Goal: Transaction & Acquisition: Purchase product/service

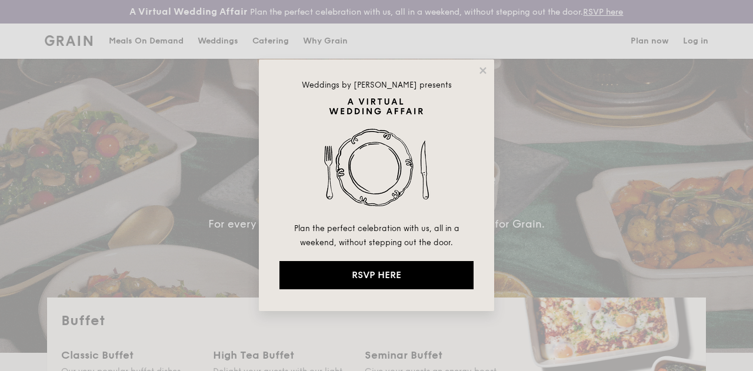
select select
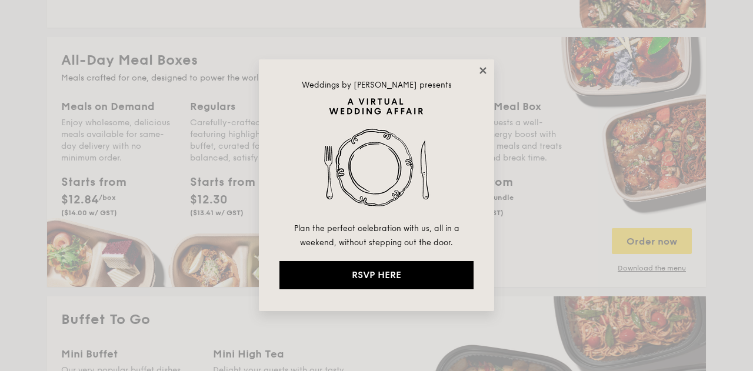
click at [482, 71] on icon at bounding box center [483, 70] width 6 height 6
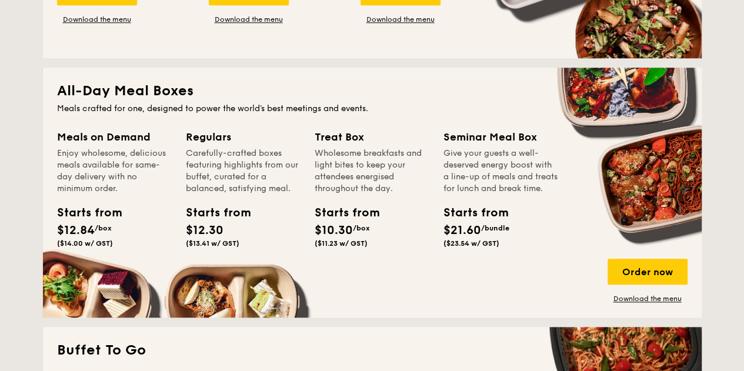
scroll to position [471, 0]
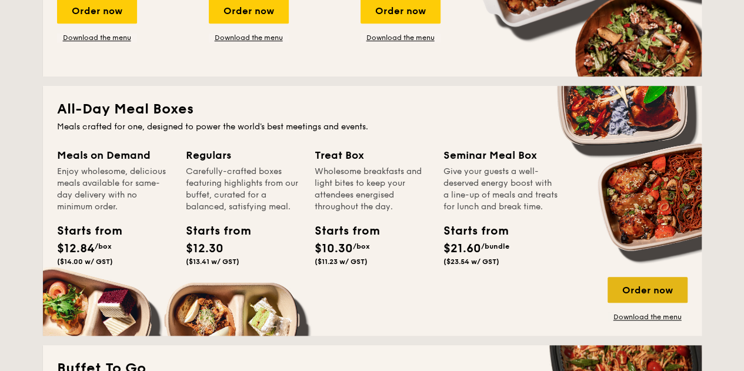
click at [640, 297] on div "Order now" at bounding box center [648, 290] width 80 height 26
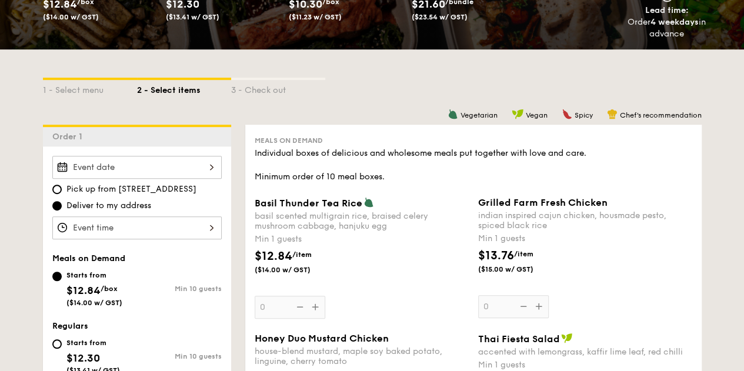
scroll to position [235, 0]
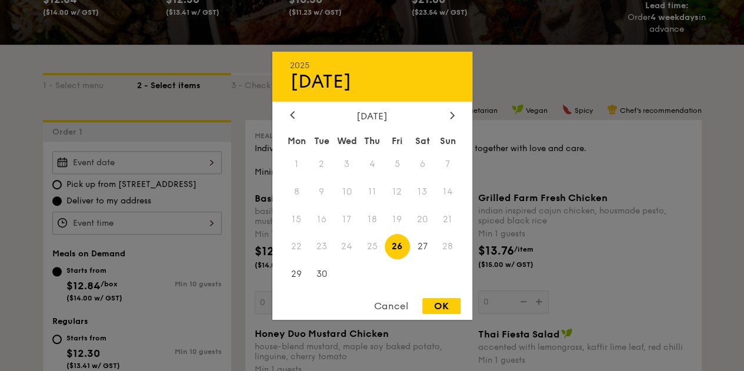
click at [151, 174] on div "2025 Sep [DATE] Tue Wed Thu Fri Sat Sun 1 2 3 4 5 6 7 8 9 10 11 12 13 14 15 16 …" at bounding box center [136, 162] width 169 height 23
click at [450, 114] on icon at bounding box center [452, 115] width 5 height 8
click at [398, 166] on span "3" at bounding box center [397, 163] width 25 height 25
click at [113, 227] on div at bounding box center [372, 185] width 744 height 371
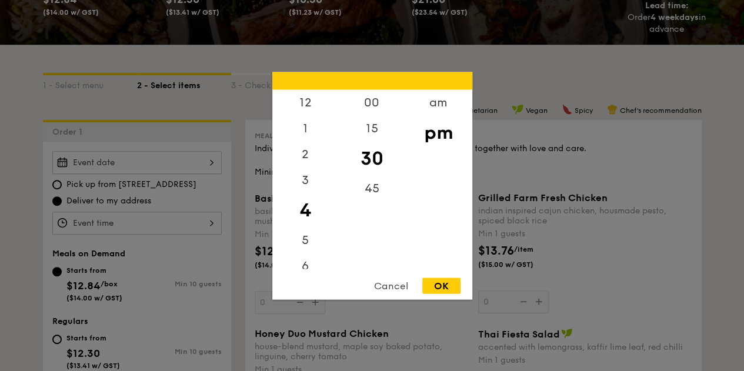
click at [125, 235] on div "12 1 2 3 4 5 6 7 8 9 10 11 00 15 30 45 am pm Cancel OK" at bounding box center [136, 223] width 169 height 23
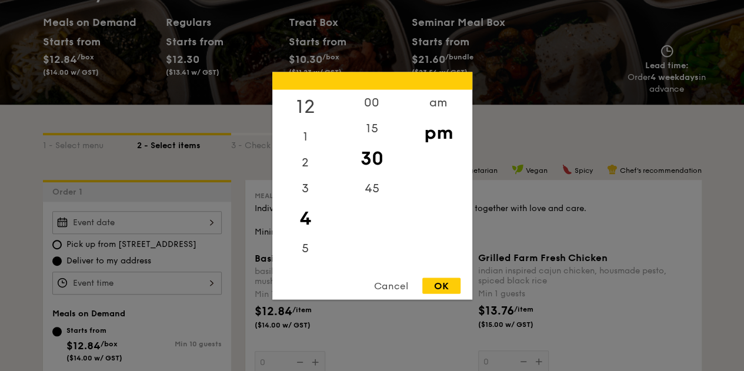
scroll to position [177, 0]
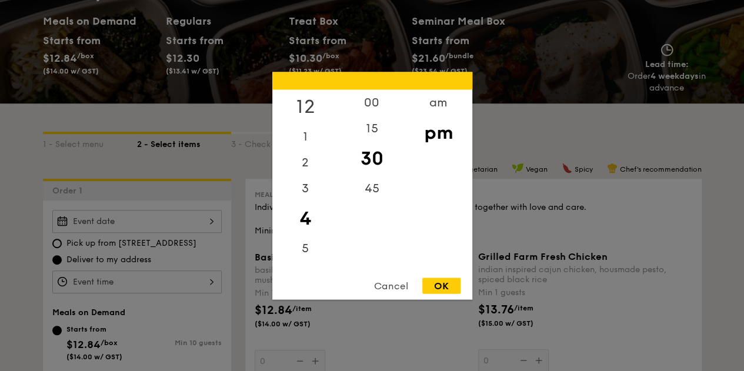
click at [299, 101] on div "12" at bounding box center [305, 106] width 66 height 34
click at [371, 103] on div "00" at bounding box center [372, 106] width 66 height 34
click at [444, 278] on div "OK" at bounding box center [442, 286] width 38 height 16
type input "12:00PM"
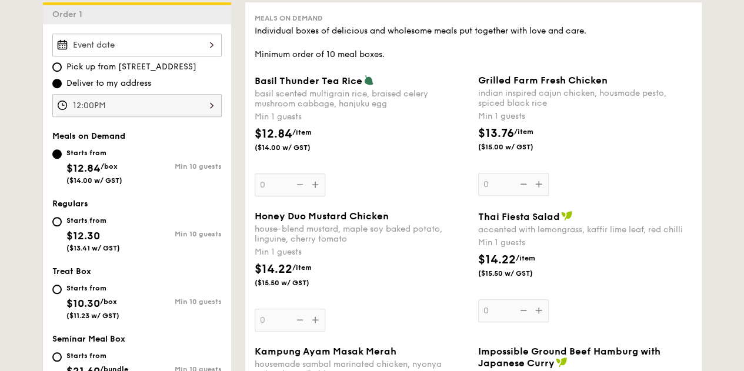
scroll to position [412, 0]
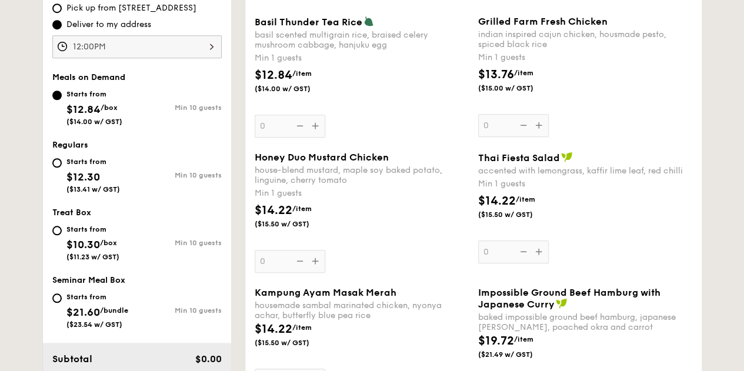
click at [66, 302] on div "Starts from" at bounding box center [97, 296] width 62 height 9
click at [62, 303] on input "Starts from $21.60 /bundle ($23.54 w/ GST) Min 10 guests" at bounding box center [56, 298] width 9 height 9
radio input "true"
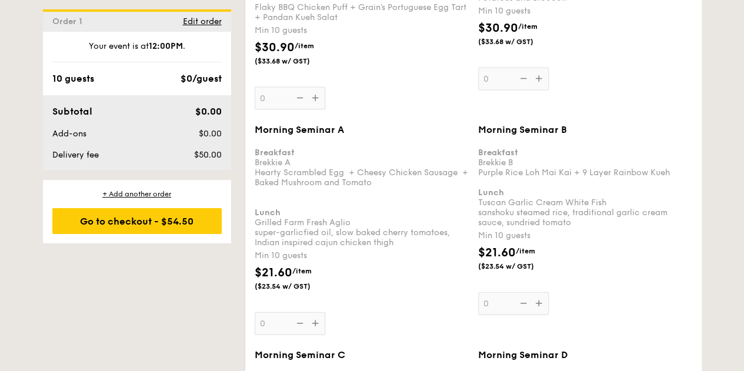
scroll to position [1000, 0]
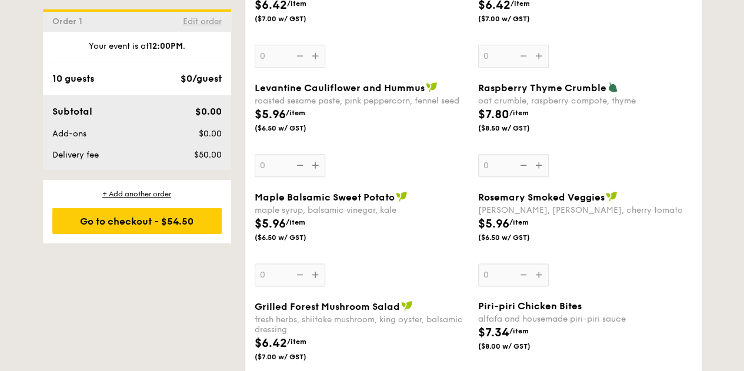
click at [214, 19] on span "Edit order" at bounding box center [202, 21] width 39 height 10
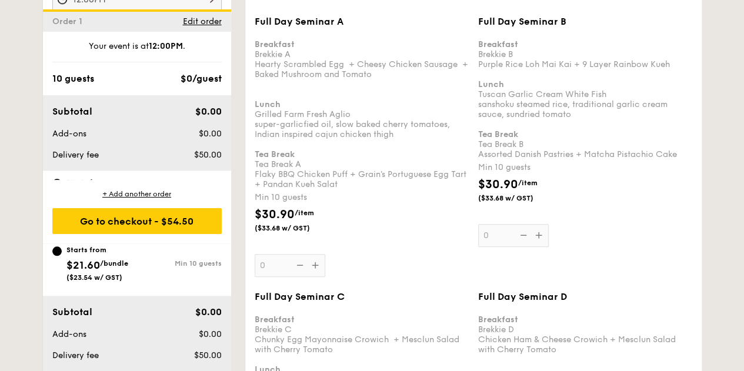
scroll to position [347, 0]
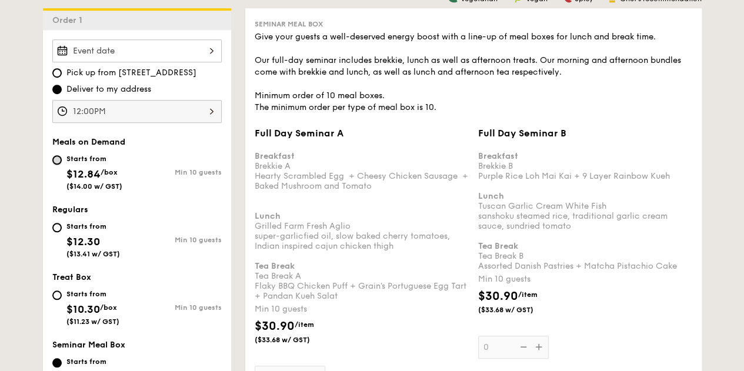
click at [56, 165] on input "Starts from $12.84 /box ($14.00 w/ GST) Min 10 guests" at bounding box center [56, 159] width 9 height 9
radio input "true"
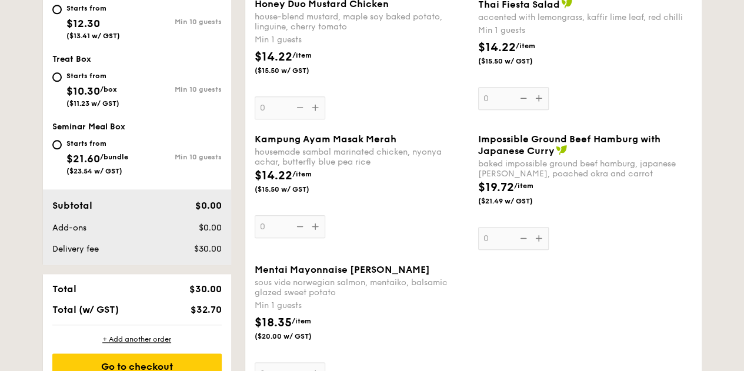
scroll to position [583, 0]
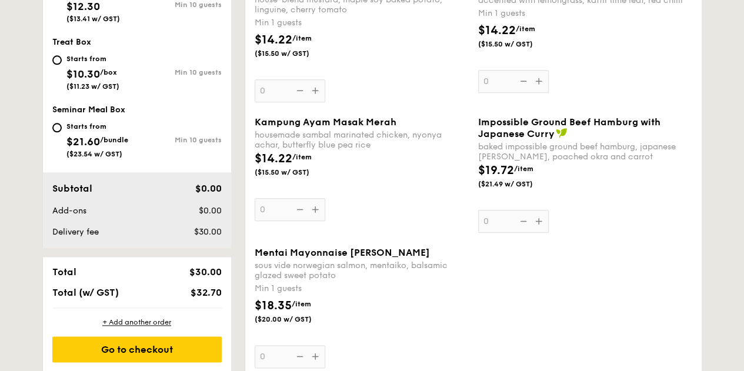
click at [452, 294] on div "Min 1 guests" at bounding box center [362, 289] width 214 height 12
click at [325, 345] on input "0" at bounding box center [290, 356] width 71 height 23
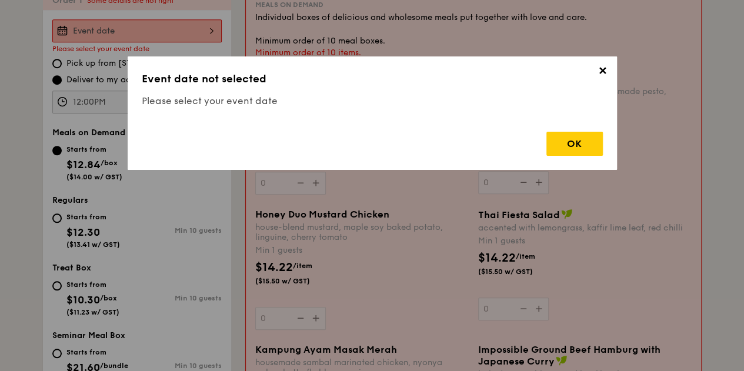
scroll to position [347, 0]
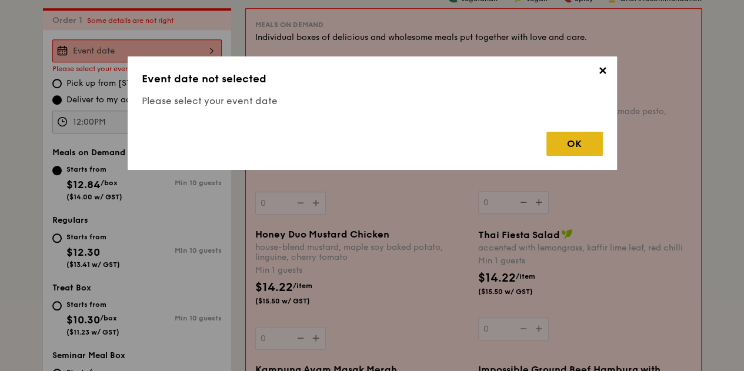
click at [575, 138] on div "OK" at bounding box center [575, 144] width 56 height 24
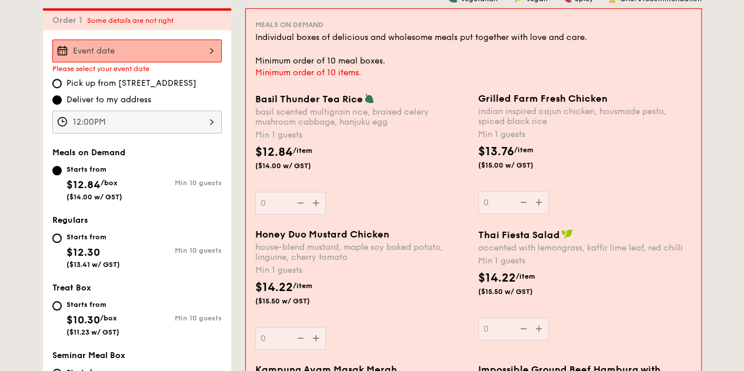
click at [191, 62] on div at bounding box center [136, 50] width 169 height 23
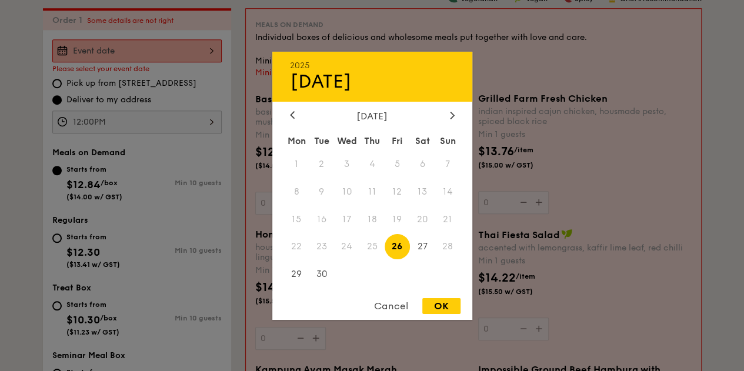
click at [445, 116] on div "[DATE]" at bounding box center [372, 115] width 165 height 11
click at [453, 112] on icon at bounding box center [452, 115] width 4 height 7
click at [398, 165] on span "3" at bounding box center [397, 163] width 25 height 25
click at [443, 302] on div "OK" at bounding box center [442, 306] width 38 height 16
type input "[DATE]"
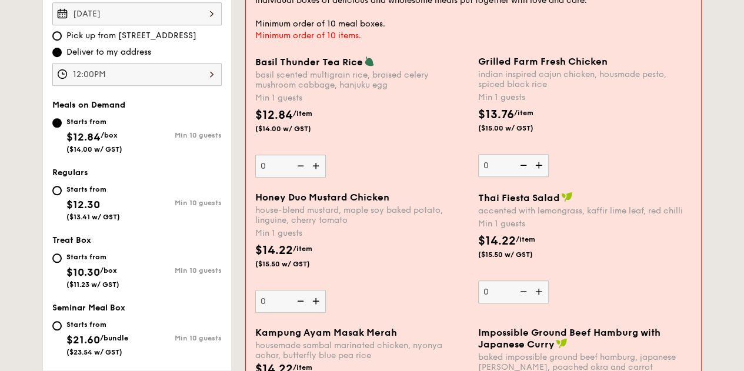
scroll to position [412, 0]
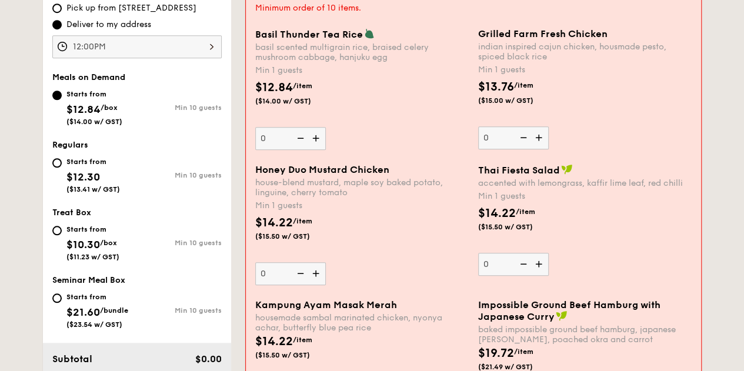
click at [315, 149] on img at bounding box center [317, 138] width 18 height 22
click at [315, 149] on input "0" at bounding box center [290, 138] width 71 height 23
click at [315, 149] on img at bounding box center [317, 138] width 18 height 22
click at [315, 149] on input "1" at bounding box center [290, 138] width 71 height 23
type input "2"
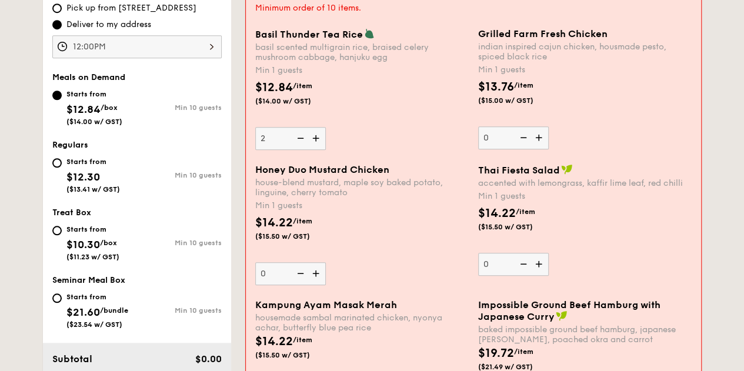
click at [537, 149] on img at bounding box center [540, 138] width 18 height 22
click at [537, 149] on input "0" at bounding box center [513, 138] width 71 height 23
click at [537, 149] on img at bounding box center [540, 138] width 18 height 22
click at [537, 149] on input "1" at bounding box center [513, 138] width 71 height 23
type input "2"
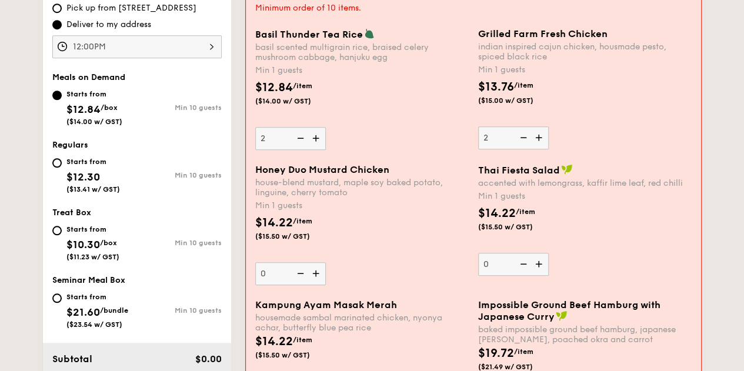
click at [314, 278] on img at bounding box center [317, 273] width 18 height 22
click at [314, 278] on input "0" at bounding box center [290, 273] width 71 height 23
click at [314, 278] on img at bounding box center [317, 273] width 18 height 22
click at [314, 278] on input "1" at bounding box center [290, 273] width 71 height 23
type input "2"
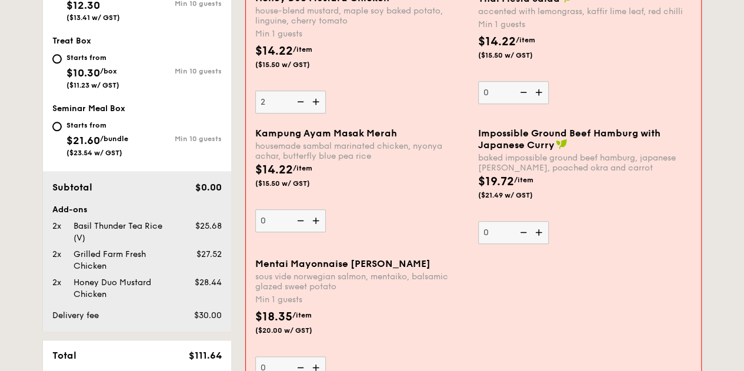
scroll to position [588, 0]
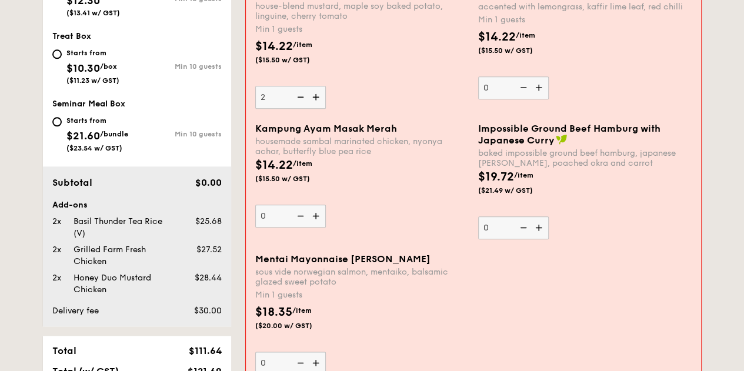
click at [320, 225] on img at bounding box center [317, 216] width 18 height 22
click at [320, 225] on input "0" at bounding box center [290, 216] width 71 height 23
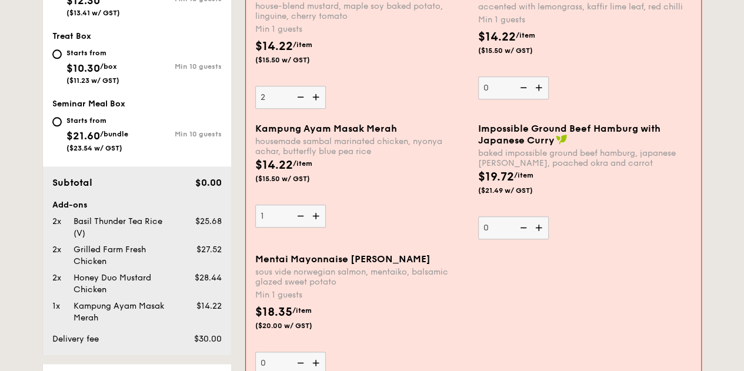
click at [314, 223] on img at bounding box center [317, 216] width 18 height 22
click at [314, 223] on input "1" at bounding box center [290, 216] width 71 height 23
click at [314, 223] on img at bounding box center [317, 216] width 18 height 22
click at [314, 223] on input "2" at bounding box center [290, 216] width 71 height 23
click at [314, 223] on img at bounding box center [317, 216] width 18 height 22
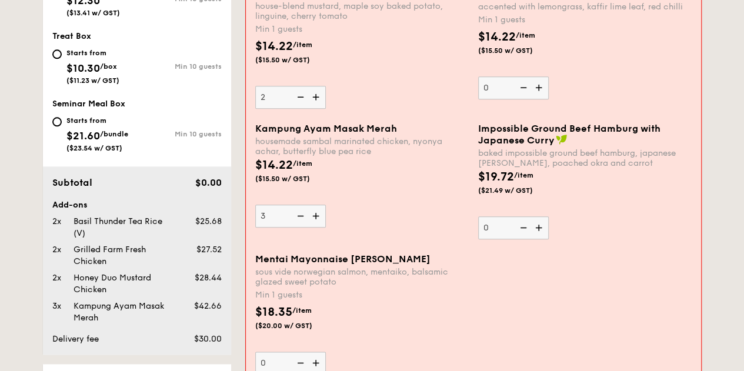
click at [314, 223] on input "3" at bounding box center [290, 216] width 71 height 23
type input "4"
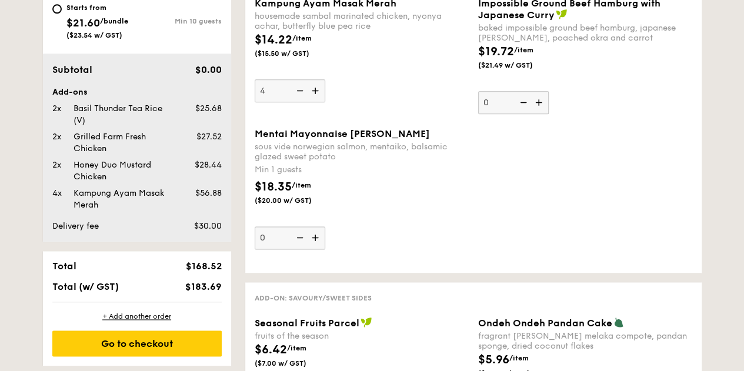
scroll to position [706, 0]
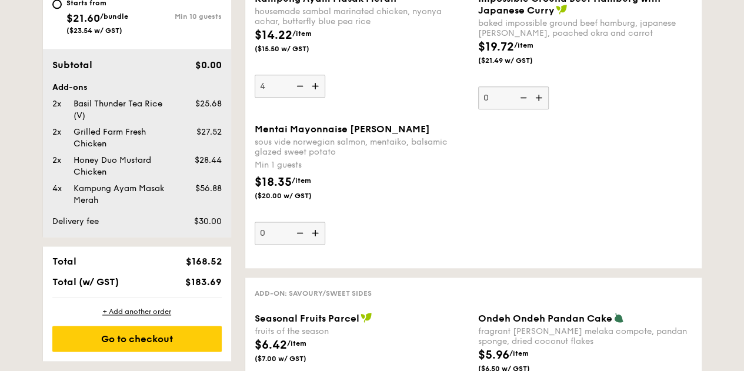
click at [317, 244] on img at bounding box center [317, 233] width 18 height 22
click at [317, 244] on input "0" at bounding box center [290, 233] width 71 height 23
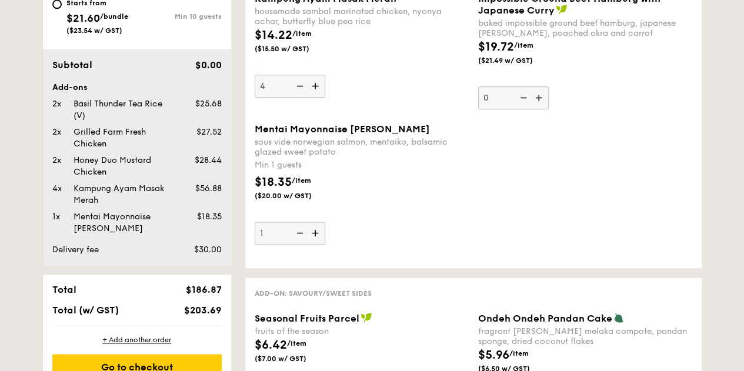
click at [317, 244] on img at bounding box center [317, 233] width 18 height 22
click at [317, 244] on input "1" at bounding box center [290, 233] width 71 height 23
click at [317, 244] on img at bounding box center [317, 233] width 18 height 22
click at [317, 244] on input "2" at bounding box center [290, 233] width 71 height 23
click at [317, 244] on img at bounding box center [317, 233] width 18 height 22
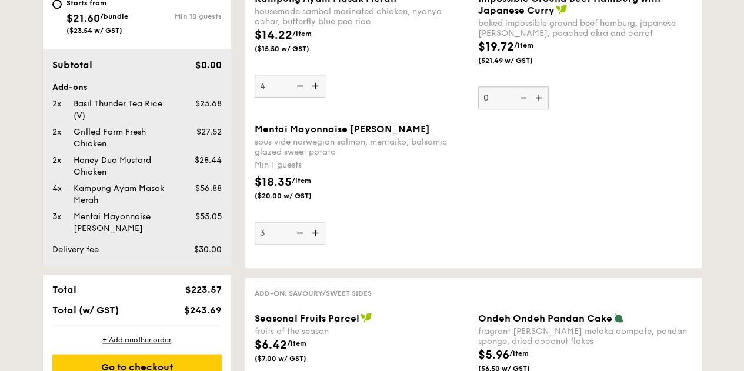
click at [317, 244] on input "3" at bounding box center [290, 233] width 71 height 23
click at [317, 244] on img at bounding box center [317, 233] width 18 height 22
click at [317, 244] on input "4" at bounding box center [290, 233] width 71 height 23
click at [304, 244] on img at bounding box center [299, 233] width 18 height 22
click at [304, 244] on input "5" at bounding box center [290, 233] width 71 height 23
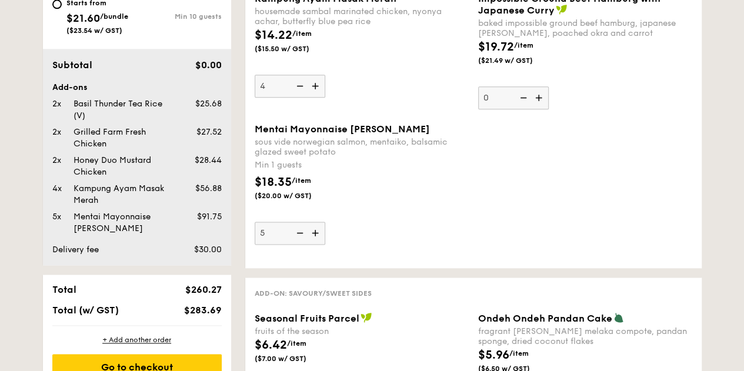
type input "4"
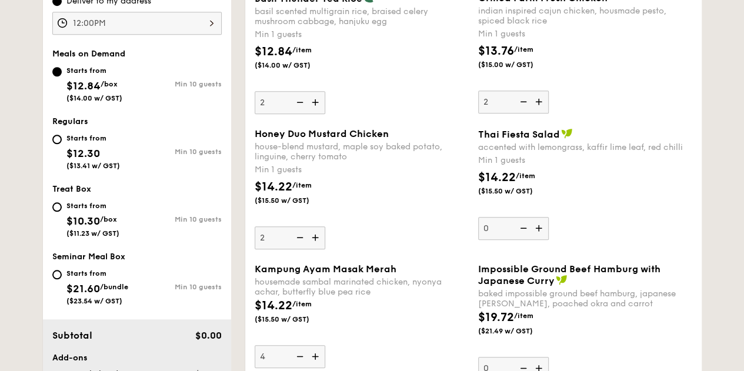
scroll to position [412, 0]
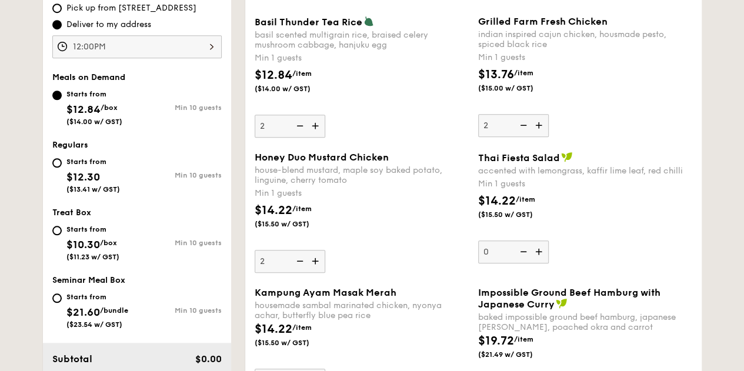
click at [318, 268] on img at bounding box center [317, 261] width 18 height 22
click at [318, 268] on input "2" at bounding box center [290, 261] width 71 height 23
click at [318, 268] on img at bounding box center [317, 261] width 18 height 22
click at [318, 268] on input "3" at bounding box center [290, 261] width 71 height 23
type input "4"
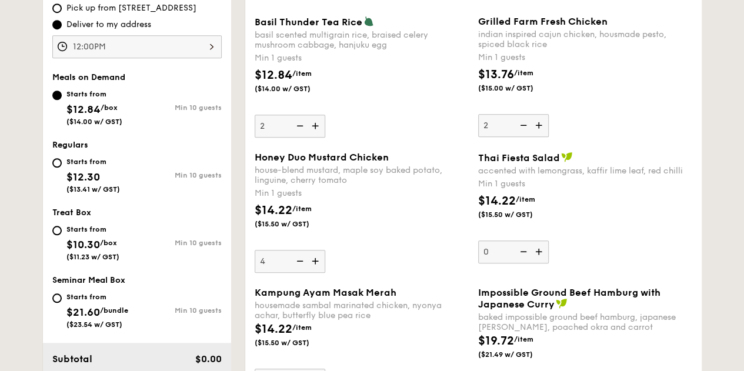
click at [317, 135] on img at bounding box center [317, 126] width 18 height 22
click at [317, 135] on input "2" at bounding box center [290, 126] width 71 height 23
click at [317, 135] on img at bounding box center [317, 126] width 18 height 22
click at [317, 135] on input "3" at bounding box center [290, 126] width 71 height 23
type input "4"
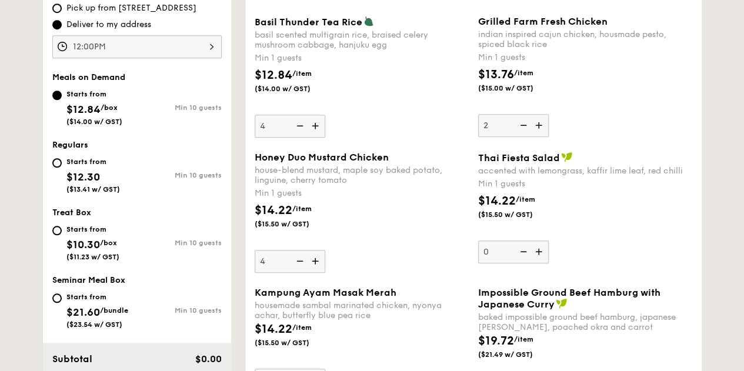
click at [537, 137] on img at bounding box center [540, 125] width 18 height 22
click at [537, 137] on input "2" at bounding box center [513, 125] width 71 height 23
click at [537, 137] on img at bounding box center [540, 125] width 18 height 22
click at [537, 137] on input "3" at bounding box center [513, 125] width 71 height 23
type input "4"
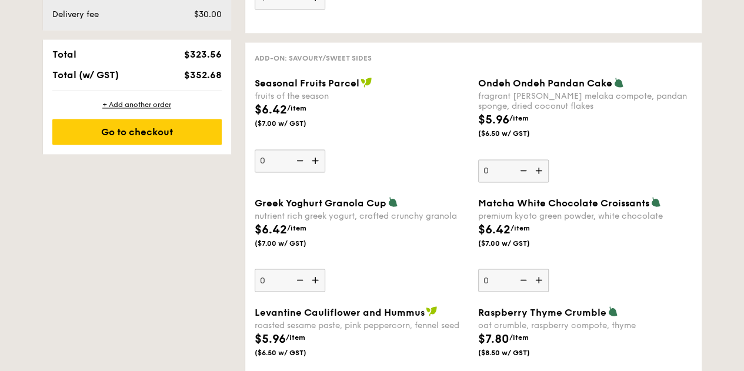
scroll to position [1000, 0]
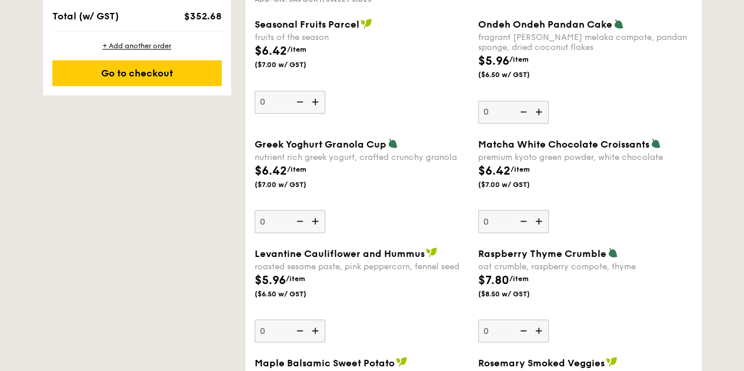
click at [537, 118] on img at bounding box center [540, 112] width 18 height 22
click at [537, 118] on input "0" at bounding box center [513, 112] width 71 height 23
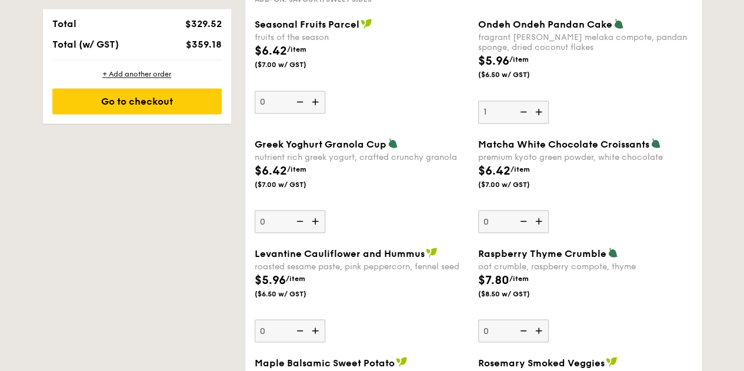
scroll to position [1029, 0]
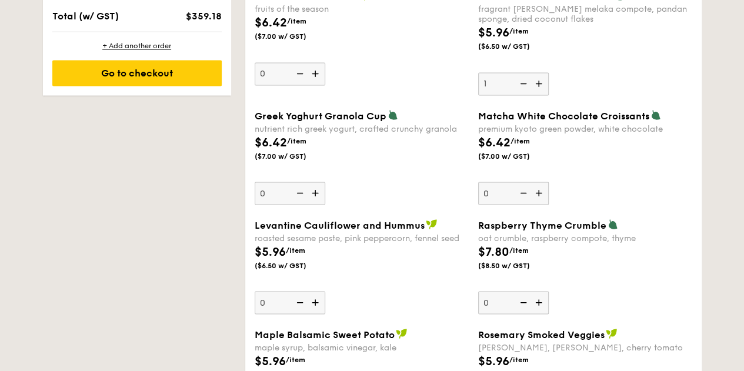
click at [544, 92] on img at bounding box center [540, 83] width 18 height 22
click at [544, 92] on input "1" at bounding box center [513, 83] width 71 height 23
click at [544, 92] on img at bounding box center [540, 83] width 18 height 22
click at [544, 92] on input "2" at bounding box center [513, 83] width 71 height 23
click at [544, 92] on img at bounding box center [540, 83] width 18 height 22
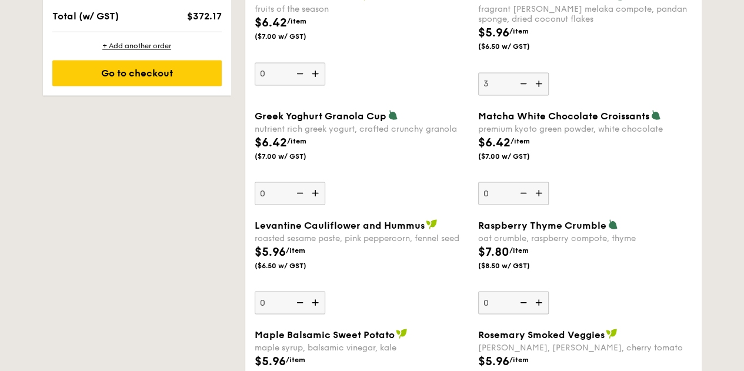
click at [544, 92] on input "3" at bounding box center [513, 83] width 71 height 23
type input "4"
click at [315, 204] on img at bounding box center [317, 193] width 18 height 22
click at [315, 205] on input "0" at bounding box center [290, 193] width 71 height 23
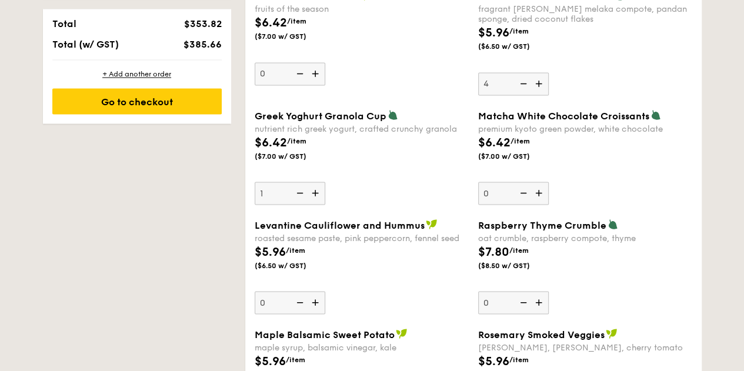
scroll to position [1057, 0]
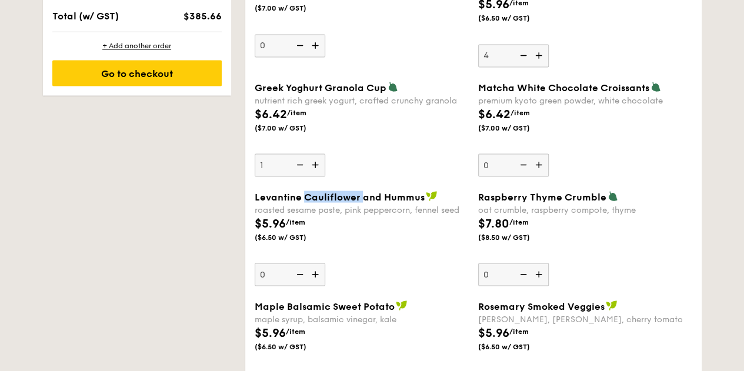
click at [315, 202] on span "Levantine Cauliflower and Hummus" at bounding box center [340, 196] width 170 height 11
click at [315, 263] on input "0" at bounding box center [290, 274] width 71 height 23
click at [315, 202] on span "Levantine Cauliflower and Hummus" at bounding box center [340, 196] width 170 height 11
click at [315, 263] on input "0" at bounding box center [290, 274] width 71 height 23
click at [318, 170] on img at bounding box center [317, 165] width 18 height 22
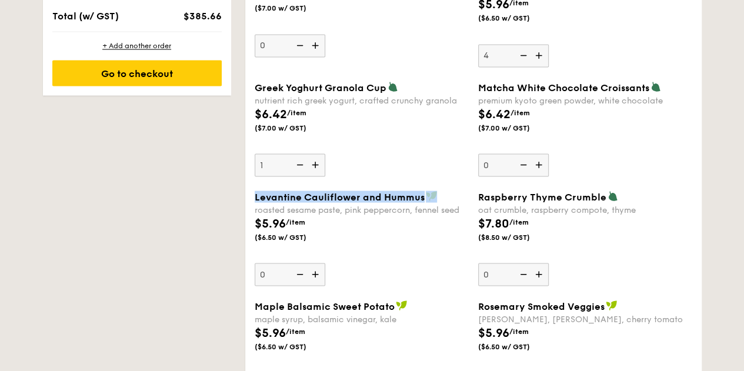
click at [318, 170] on input "1" at bounding box center [290, 165] width 71 height 23
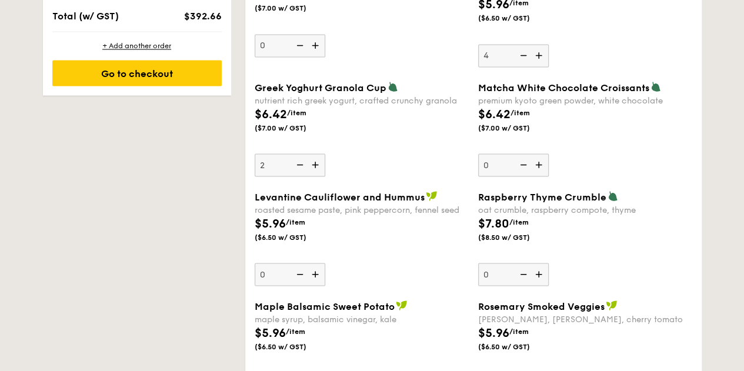
click at [318, 170] on img at bounding box center [317, 165] width 18 height 22
click at [318, 170] on input "2" at bounding box center [290, 165] width 71 height 23
click at [318, 170] on img at bounding box center [317, 165] width 18 height 22
click at [318, 170] on input "3" at bounding box center [290, 165] width 71 height 23
type input "4"
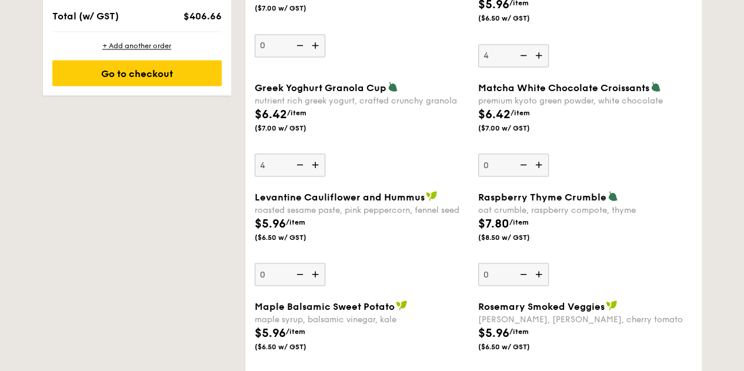
click at [538, 176] on img at bounding box center [540, 165] width 18 height 22
click at [538, 176] on input "0" at bounding box center [513, 165] width 71 height 23
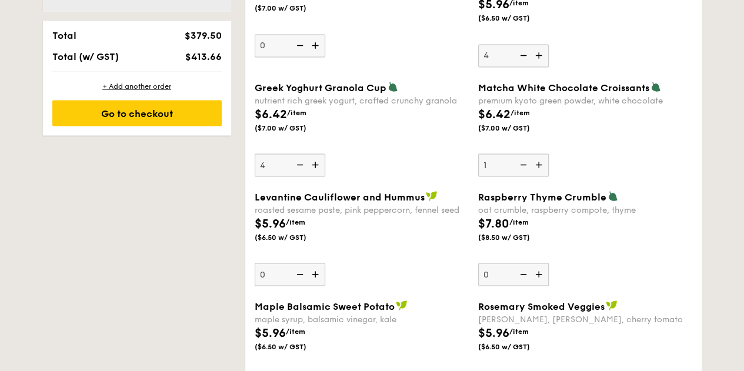
scroll to position [1097, 0]
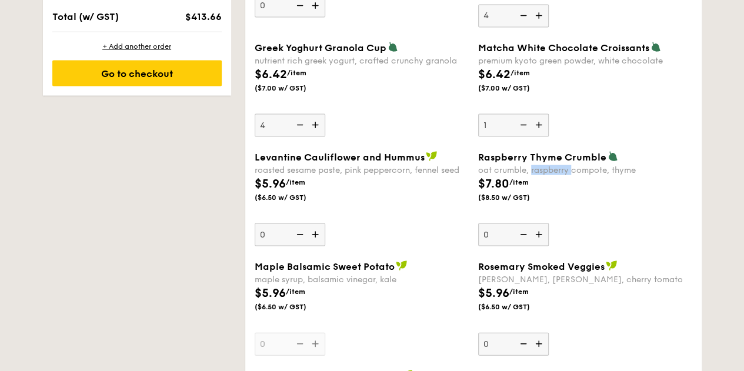
click at [538, 175] on div "oat crumble, raspberry compote, thyme" at bounding box center [585, 170] width 214 height 10
click at [538, 223] on input "0" at bounding box center [513, 234] width 71 height 23
click at [532, 128] on img at bounding box center [540, 125] width 18 height 22
click at [532, 128] on input "1" at bounding box center [513, 125] width 71 height 23
click at [538, 131] on img at bounding box center [540, 125] width 18 height 22
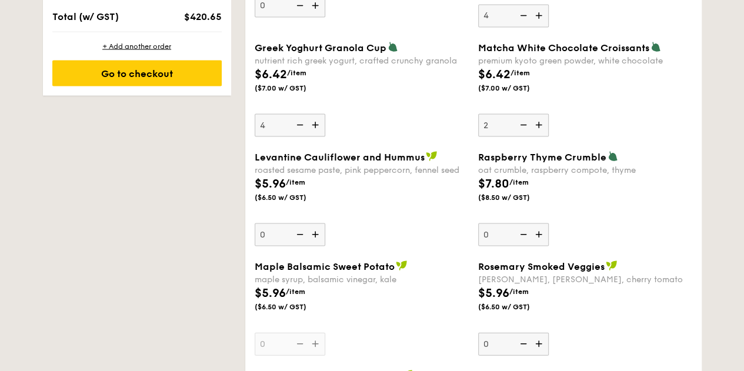
click at [538, 131] on input "2" at bounding box center [513, 125] width 71 height 23
click at [538, 131] on img at bounding box center [540, 125] width 18 height 22
click at [538, 131] on input "3" at bounding box center [513, 125] width 71 height 23
type input "4"
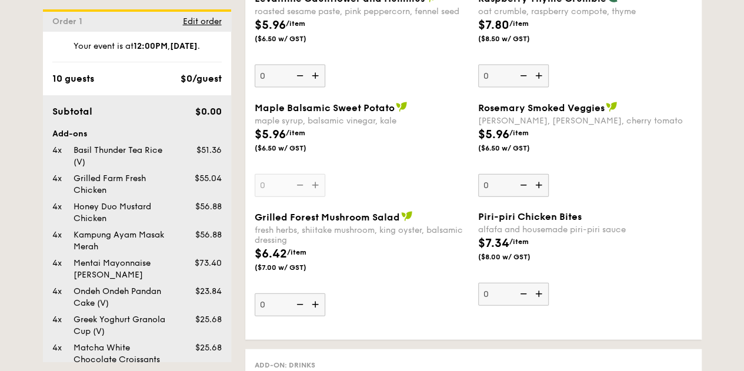
scroll to position [1273, 0]
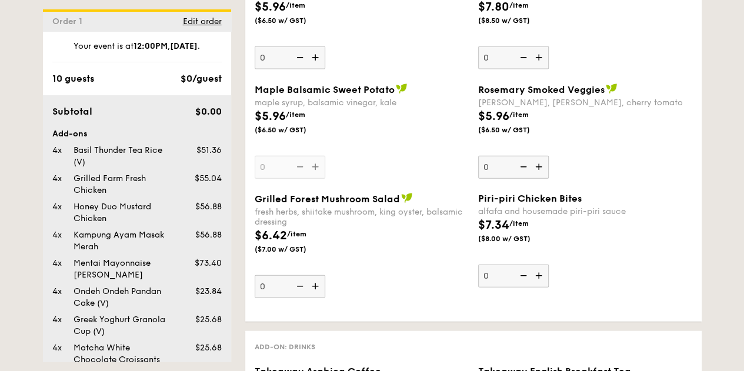
click at [540, 280] on img at bounding box center [540, 276] width 18 height 22
click at [540, 280] on input "0" at bounding box center [513, 276] width 71 height 23
click at [540, 280] on img at bounding box center [540, 276] width 18 height 22
click at [540, 280] on input "1" at bounding box center [513, 276] width 71 height 23
click at [540, 280] on img at bounding box center [540, 276] width 18 height 22
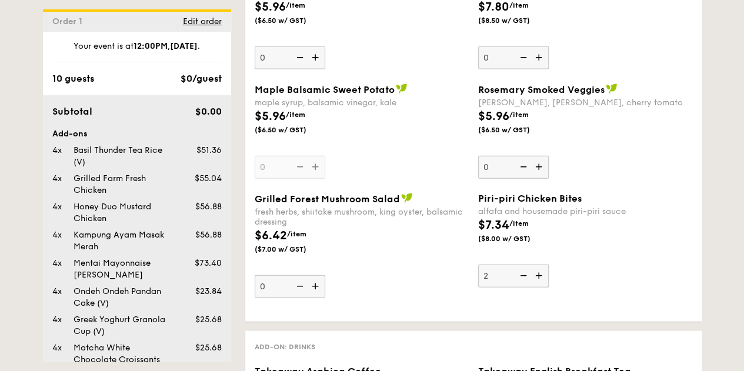
click at [540, 280] on input "2" at bounding box center [513, 276] width 71 height 23
click at [540, 280] on img at bounding box center [540, 276] width 18 height 22
click at [540, 280] on input "3" at bounding box center [513, 276] width 71 height 23
click at [540, 280] on img at bounding box center [540, 276] width 18 height 22
click at [540, 280] on input "4" at bounding box center [513, 276] width 71 height 23
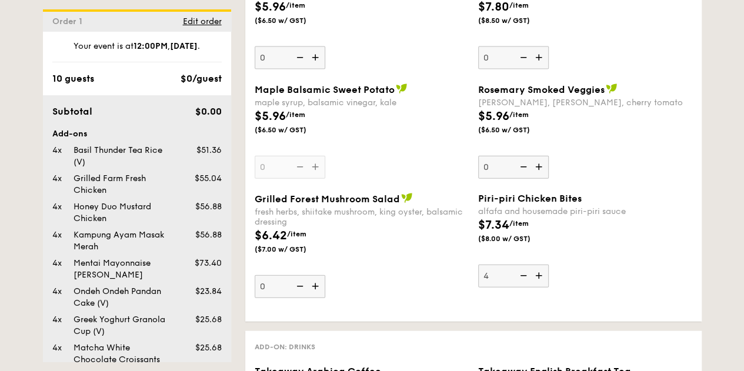
type input "5"
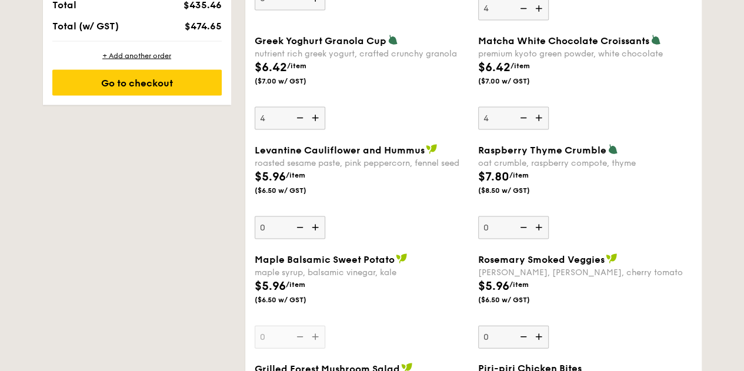
scroll to position [1097, 0]
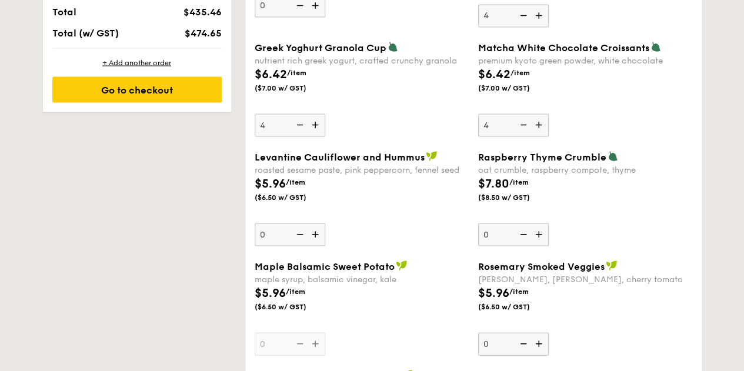
click at [540, 133] on img at bounding box center [540, 125] width 18 height 22
click at [540, 133] on input "4" at bounding box center [513, 125] width 71 height 23
type input "5"
click at [546, 21] on img at bounding box center [540, 15] width 18 height 22
click at [546, 21] on input "4" at bounding box center [513, 15] width 71 height 23
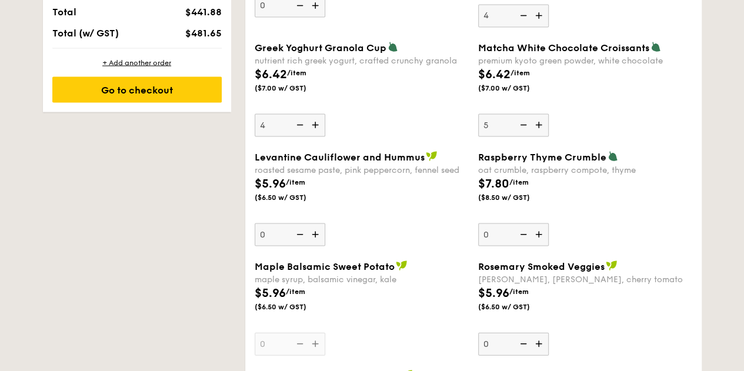
type input "5"
click at [314, 134] on img at bounding box center [317, 125] width 18 height 22
click at [314, 134] on input "4" at bounding box center [290, 125] width 71 height 23
type input "5"
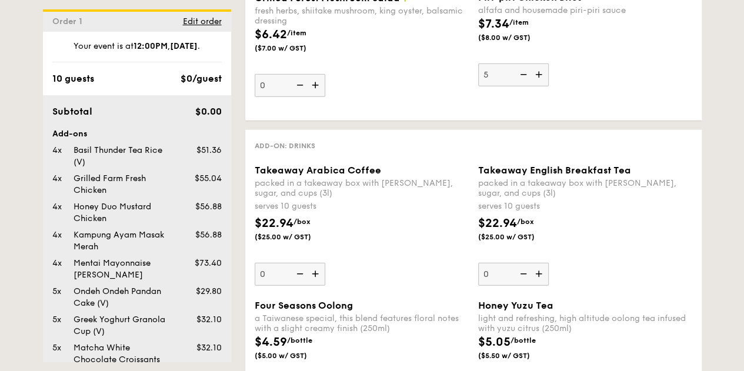
scroll to position [1509, 0]
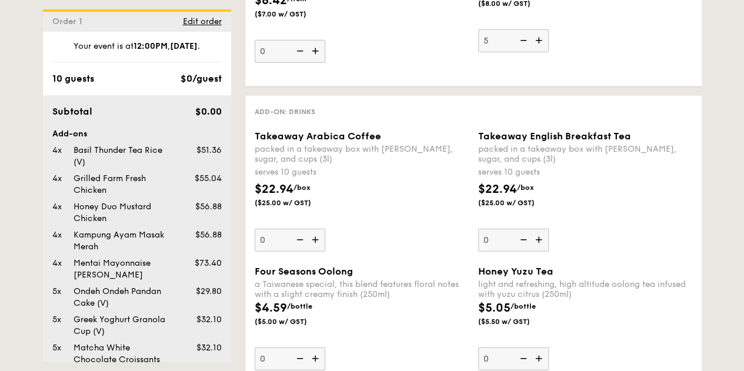
click at [321, 245] on img at bounding box center [317, 240] width 18 height 22
click at [321, 245] on input "0" at bounding box center [290, 240] width 71 height 23
type input "1"
click at [541, 246] on img at bounding box center [540, 240] width 18 height 22
click at [541, 246] on input "0" at bounding box center [513, 240] width 71 height 23
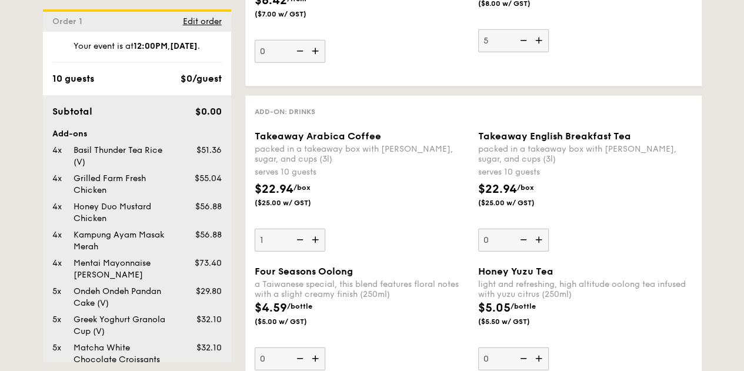
type input "1"
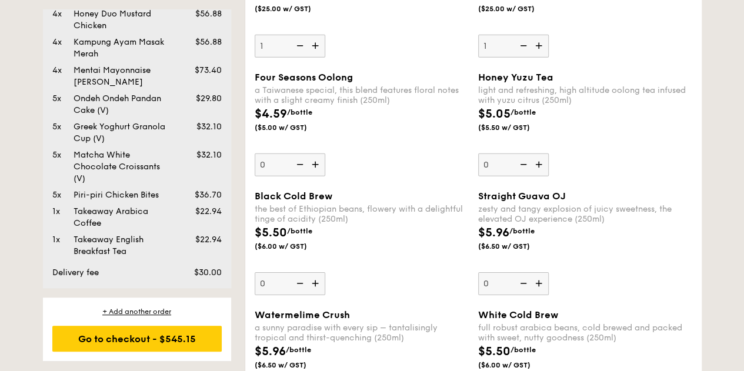
scroll to position [1685, 0]
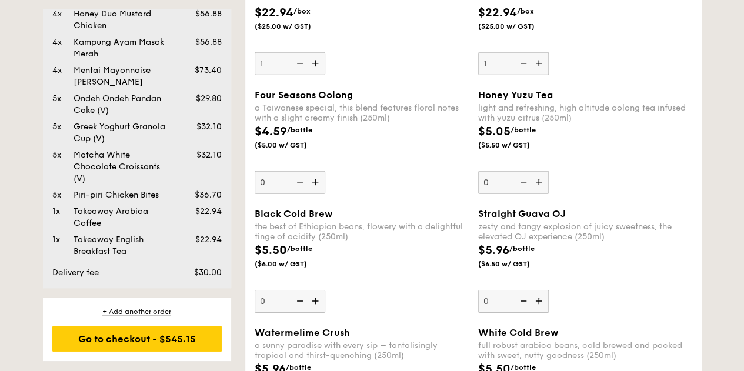
click at [317, 184] on img at bounding box center [317, 182] width 18 height 22
click at [317, 184] on input "0" at bounding box center [290, 182] width 71 height 23
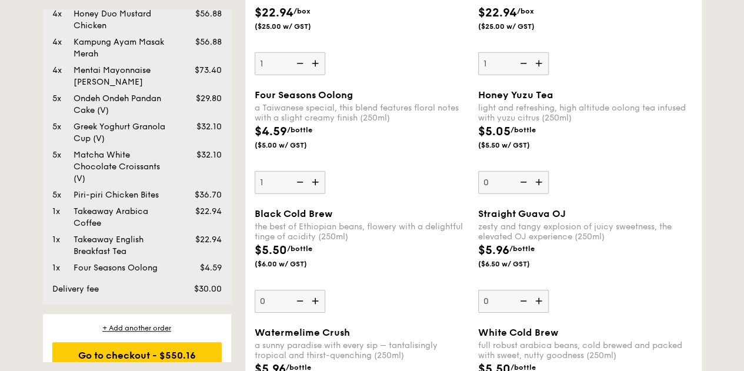
click at [317, 184] on img at bounding box center [317, 182] width 18 height 22
click at [317, 184] on input "1" at bounding box center [290, 182] width 71 height 23
type input "2"
click at [540, 191] on img at bounding box center [540, 182] width 18 height 22
click at [540, 191] on input "0" at bounding box center [513, 182] width 71 height 23
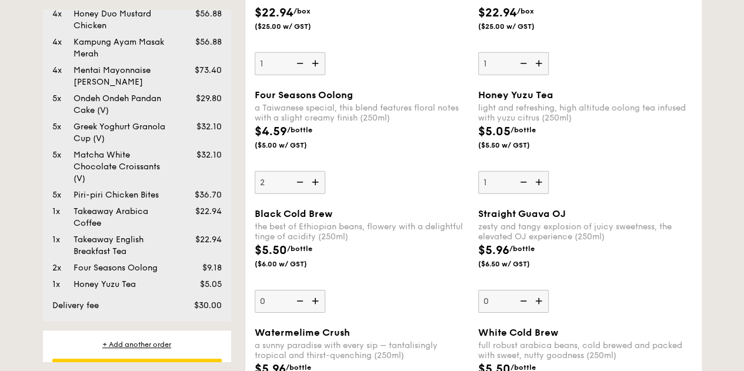
click at [540, 191] on img at bounding box center [540, 182] width 18 height 22
click at [540, 191] on input "1" at bounding box center [513, 182] width 71 height 23
type input "2"
click at [315, 304] on img at bounding box center [317, 301] width 18 height 22
click at [315, 304] on input "0" at bounding box center [290, 301] width 71 height 23
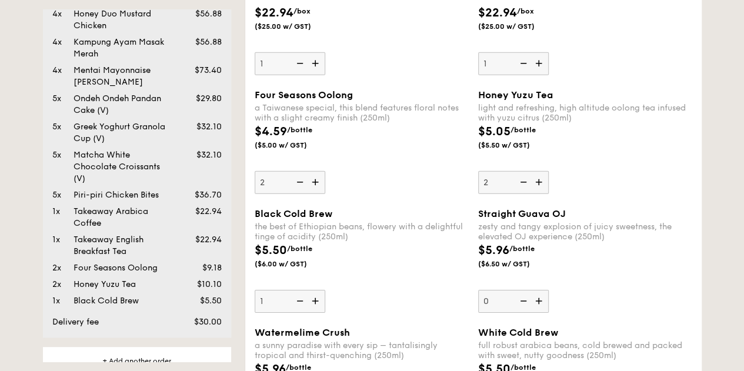
click at [300, 307] on img at bounding box center [299, 301] width 18 height 22
click at [300, 307] on input "1" at bounding box center [290, 301] width 71 height 23
type input "0"
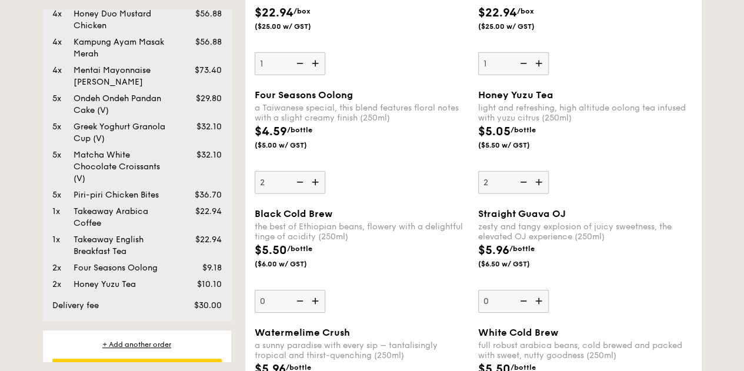
click at [544, 311] on img at bounding box center [540, 301] width 18 height 22
click at [544, 311] on input "0" at bounding box center [513, 301] width 71 height 23
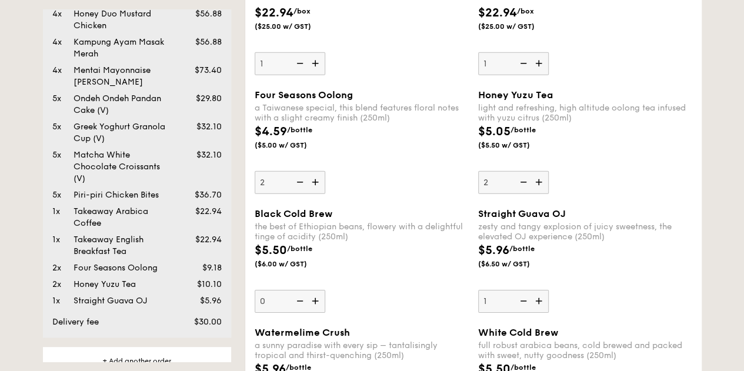
click at [544, 311] on img at bounding box center [540, 301] width 18 height 22
click at [544, 311] on input "1" at bounding box center [513, 301] width 71 height 23
type input "2"
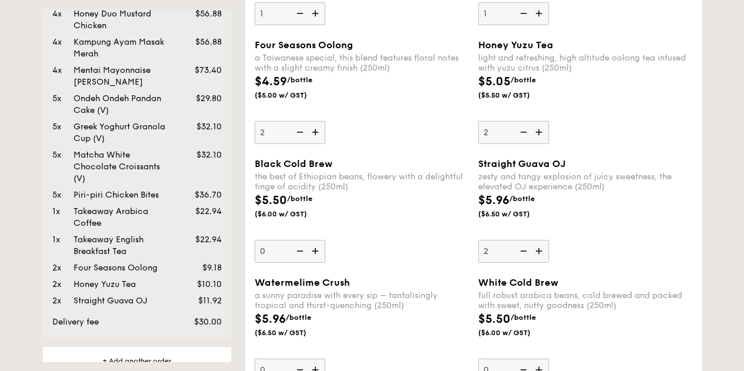
scroll to position [1862, 0]
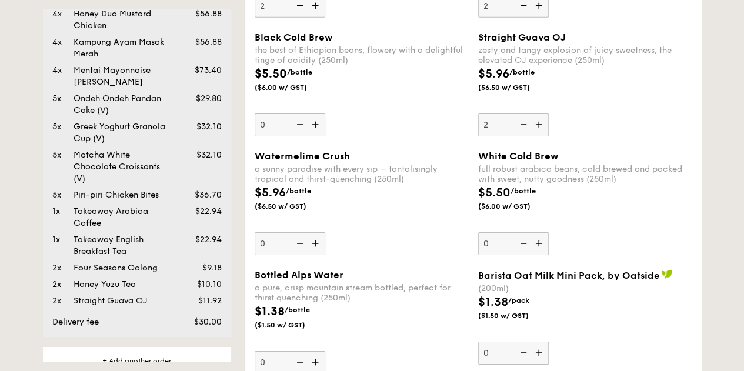
click at [321, 251] on img at bounding box center [317, 243] width 18 height 22
click at [321, 251] on input "0" at bounding box center [290, 243] width 71 height 23
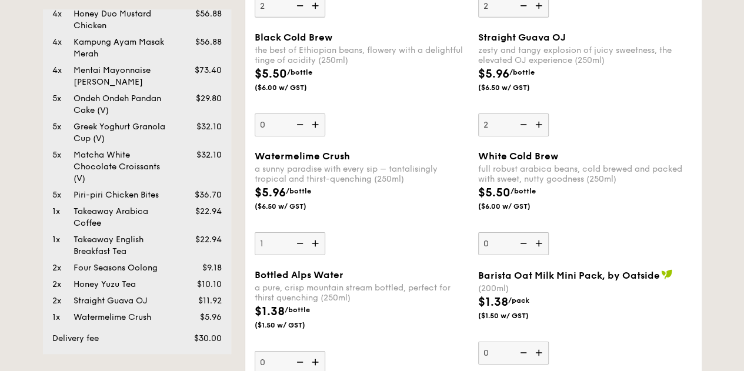
click at [321, 251] on img at bounding box center [317, 243] width 18 height 22
click at [321, 251] on input "1" at bounding box center [290, 243] width 71 height 23
type input "2"
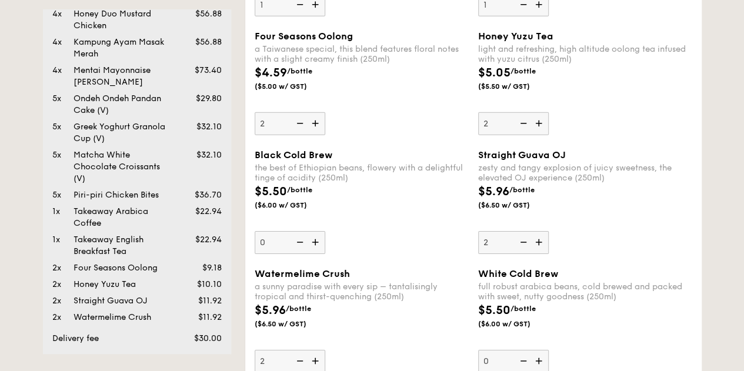
scroll to position [1685, 0]
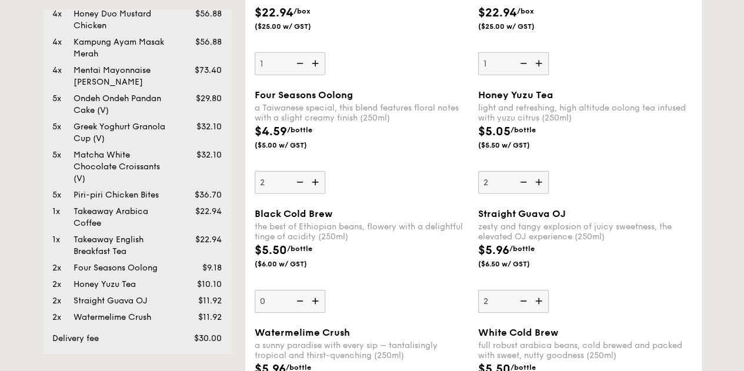
click at [318, 68] on img at bounding box center [317, 63] width 18 height 22
click at [318, 68] on input "1" at bounding box center [290, 63] width 71 height 23
type input "2"
click at [538, 71] on img at bounding box center [540, 63] width 18 height 22
click at [538, 71] on input "1" at bounding box center [513, 63] width 71 height 23
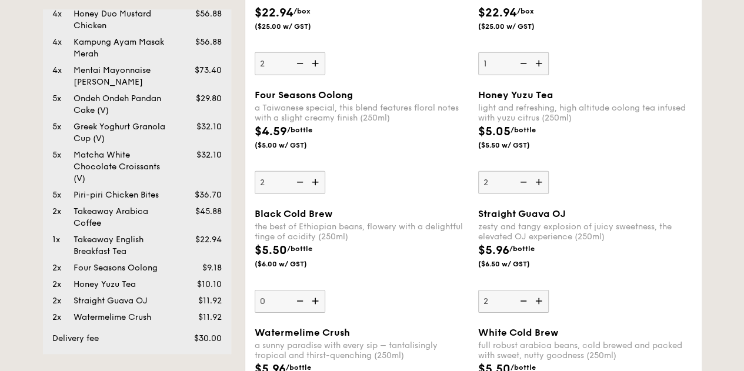
type input "2"
click at [299, 67] on img at bounding box center [299, 63] width 18 height 22
click at [299, 67] on input "2" at bounding box center [290, 63] width 71 height 23
type input "1"
click at [523, 69] on img at bounding box center [523, 63] width 18 height 22
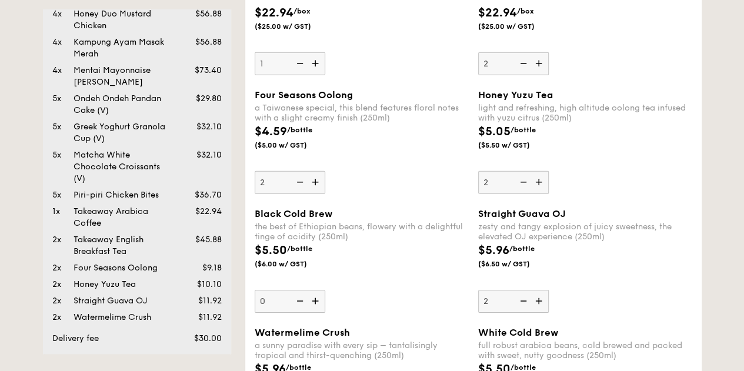
click at [523, 69] on input "2" at bounding box center [513, 63] width 71 height 23
type input "1"
click at [314, 187] on img at bounding box center [317, 182] width 18 height 22
click at [314, 187] on input "2" at bounding box center [290, 182] width 71 height 23
type input "3"
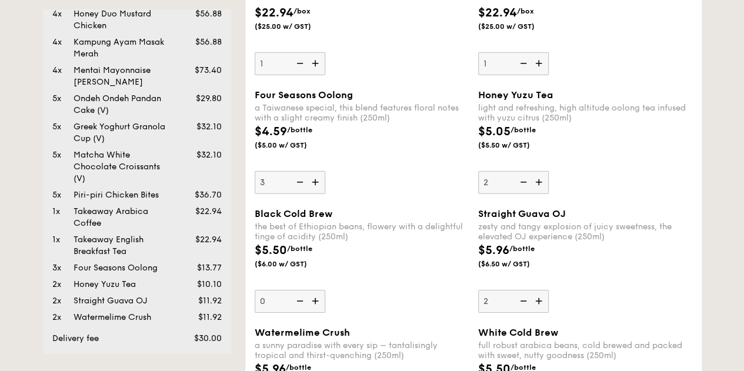
click at [541, 189] on img at bounding box center [540, 182] width 18 height 22
click at [541, 189] on input "2" at bounding box center [513, 182] width 71 height 23
type input "3"
click at [546, 307] on img at bounding box center [540, 301] width 18 height 22
click at [546, 307] on input "2" at bounding box center [513, 301] width 71 height 23
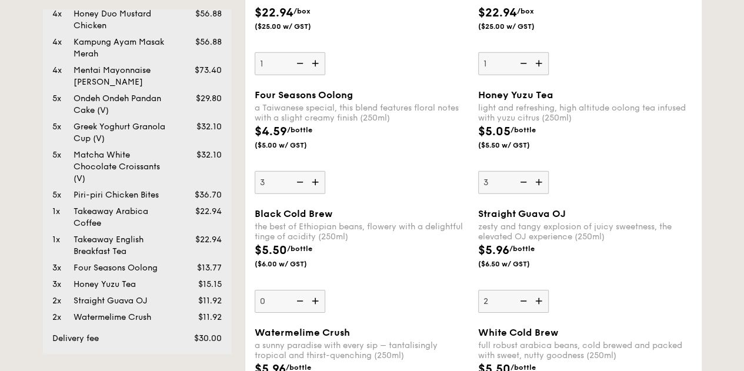
type input "3"
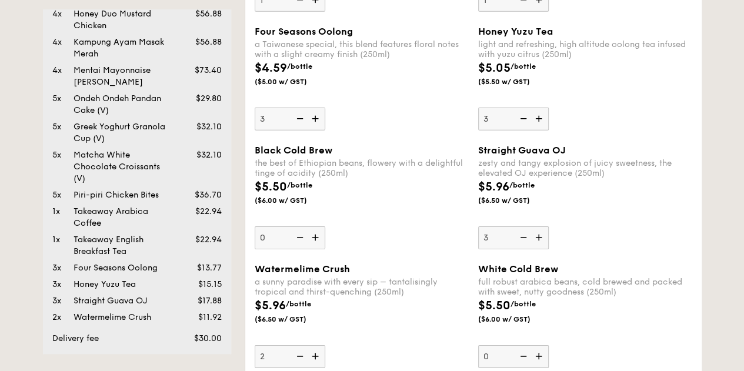
scroll to position [1803, 0]
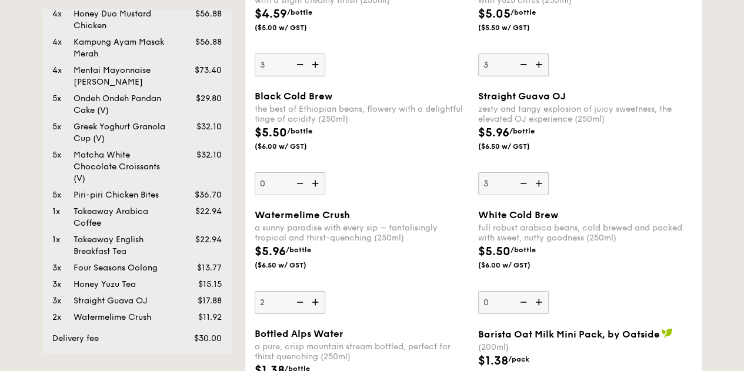
click at [315, 305] on img at bounding box center [317, 302] width 18 height 22
click at [315, 305] on input "2" at bounding box center [290, 302] width 71 height 23
type input "3"
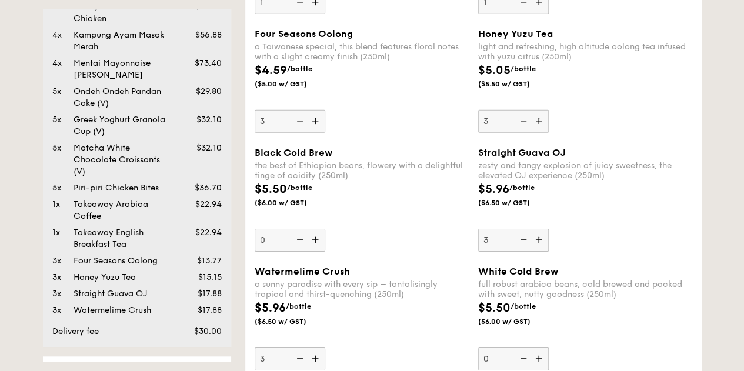
scroll to position [1748, 0]
